Goal: Entertainment & Leisure: Consume media (video, audio)

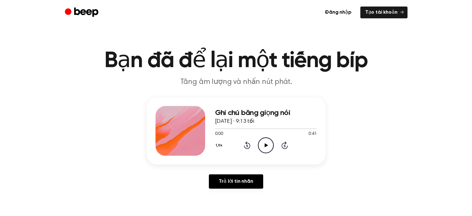
click at [267, 147] on icon "Play Audio" at bounding box center [266, 145] width 16 height 16
click at [262, 142] on icon "Play Audio" at bounding box center [266, 145] width 16 height 16
click at [265, 141] on icon "Play Audio" at bounding box center [266, 145] width 16 height 16
click at [263, 143] on icon "Play Audio" at bounding box center [266, 145] width 16 height 16
